Goal: Answer question/provide support

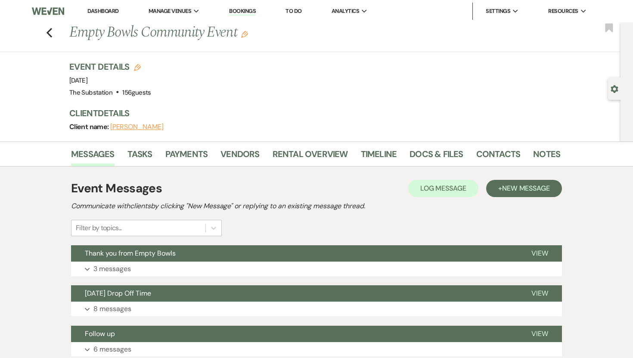
click at [112, 11] on link "Dashboard" at bounding box center [102, 10] width 31 height 7
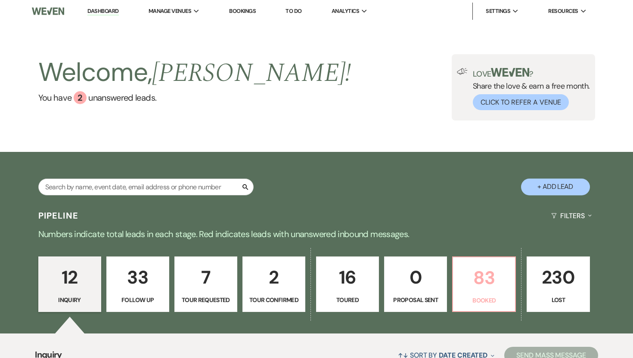
click at [475, 281] on p "83" at bounding box center [484, 278] width 52 height 29
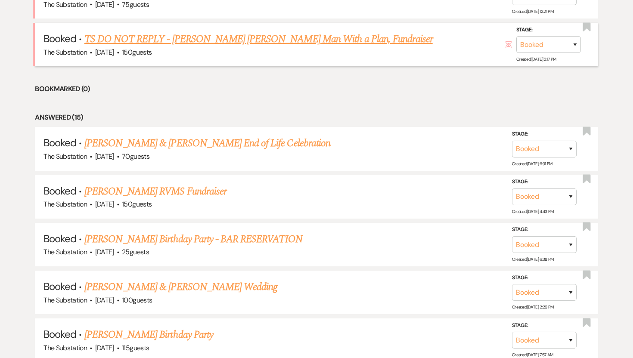
scroll to position [433, 0]
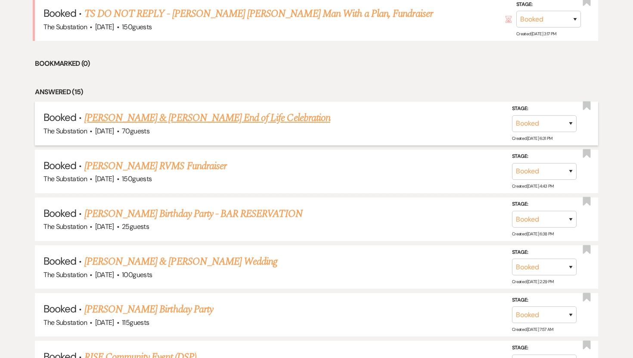
click at [193, 117] on link "[PERSON_NAME] & [PERSON_NAME] End of Life Celebration" at bounding box center [207, 118] width 246 height 16
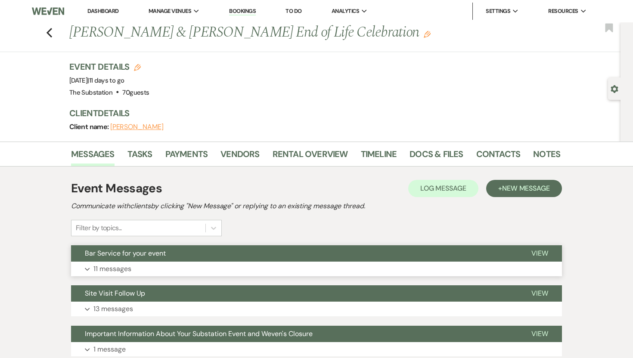
click at [133, 259] on button "Bar Service for your event" at bounding box center [294, 254] width 447 height 16
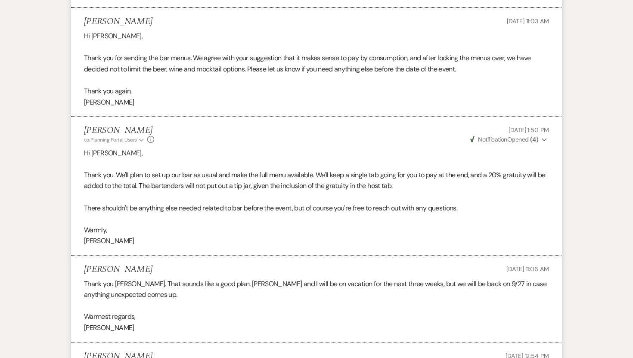
scroll to position [1114, 0]
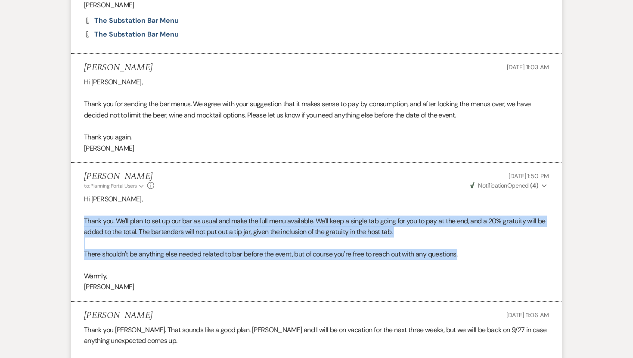
drag, startPoint x: 470, startPoint y: 245, endPoint x: 59, endPoint y: 213, distance: 411.3
copy div "Thank you. We'll plan to set up our bar as usual and make the full menu availab…"
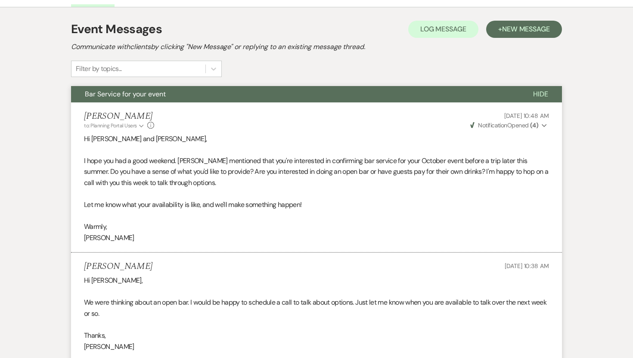
scroll to position [0, 0]
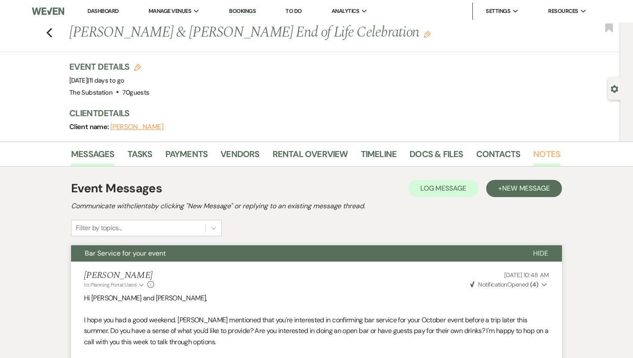
click at [536, 147] on link "Notes" at bounding box center [546, 156] width 27 height 19
